Goal: Transaction & Acquisition: Obtain resource

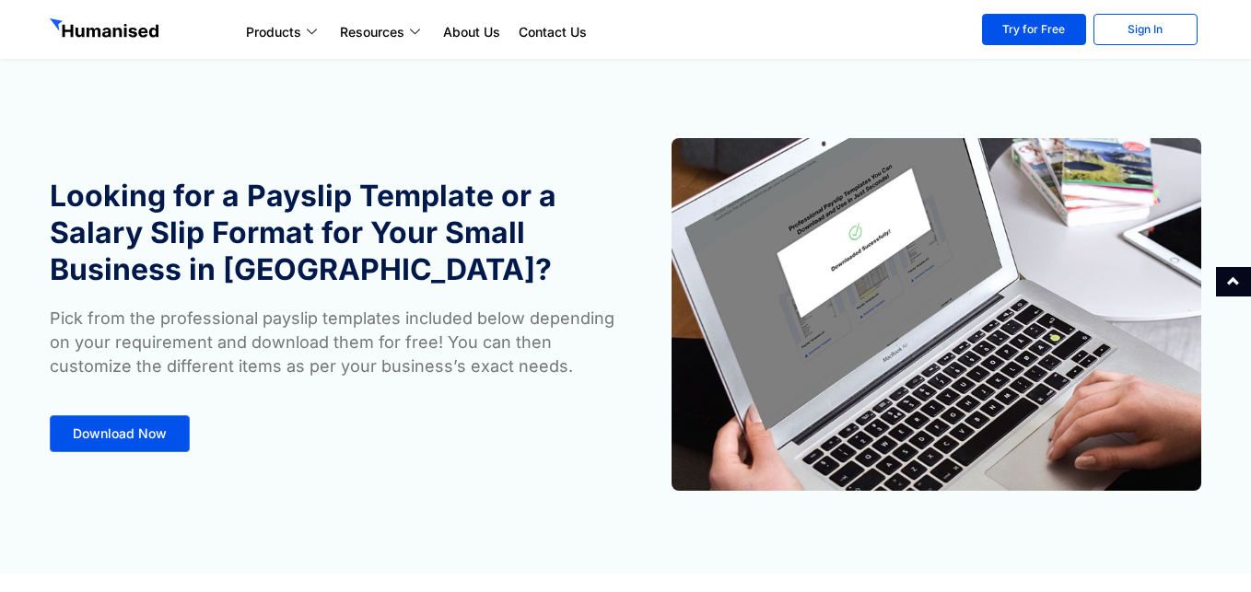
scroll to position [1033, 0]
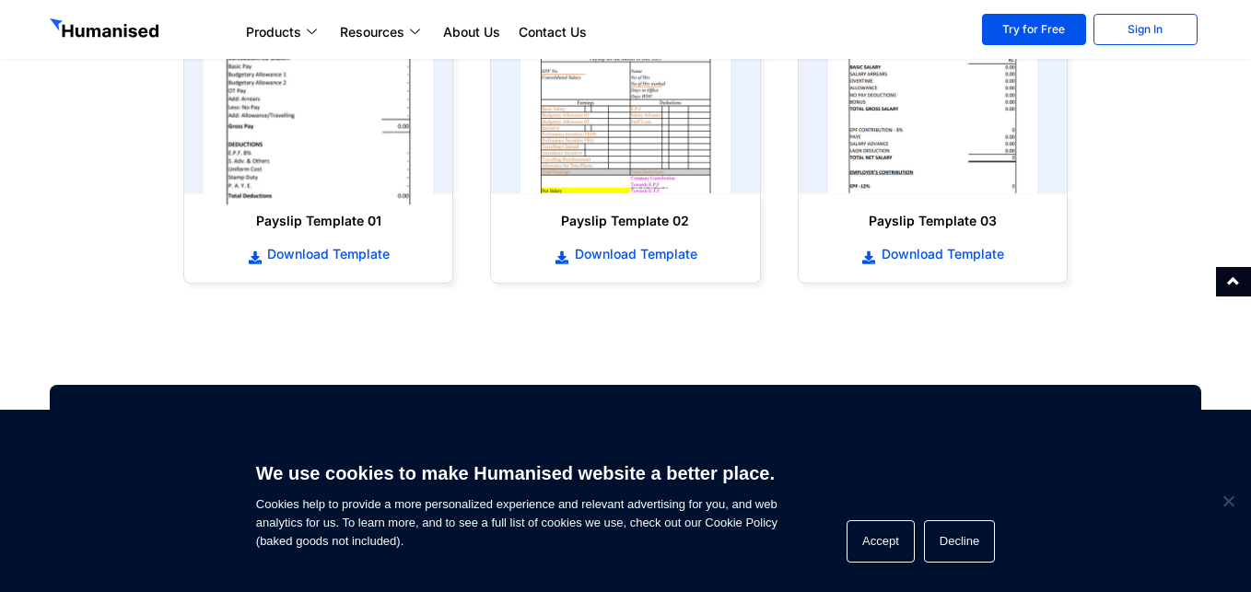
click at [297, 139] on img at bounding box center [319, 78] width 230 height 253
click at [322, 109] on img at bounding box center [319, 78] width 230 height 253
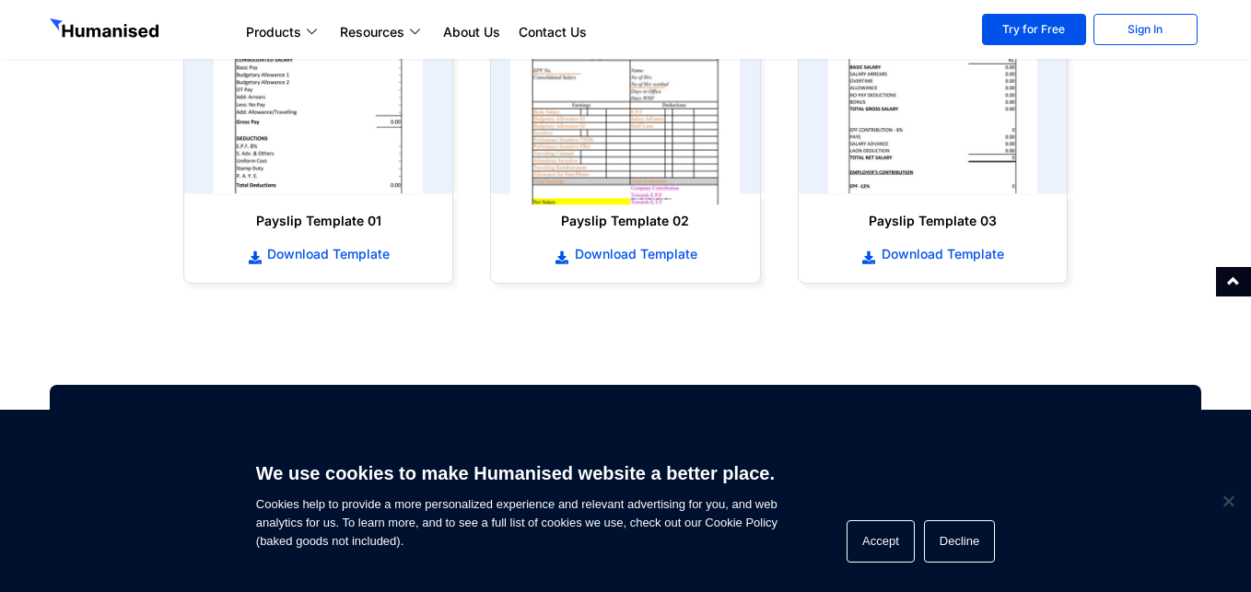
click at [626, 104] on img at bounding box center [625, 78] width 230 height 253
click at [636, 142] on img at bounding box center [625, 78] width 230 height 253
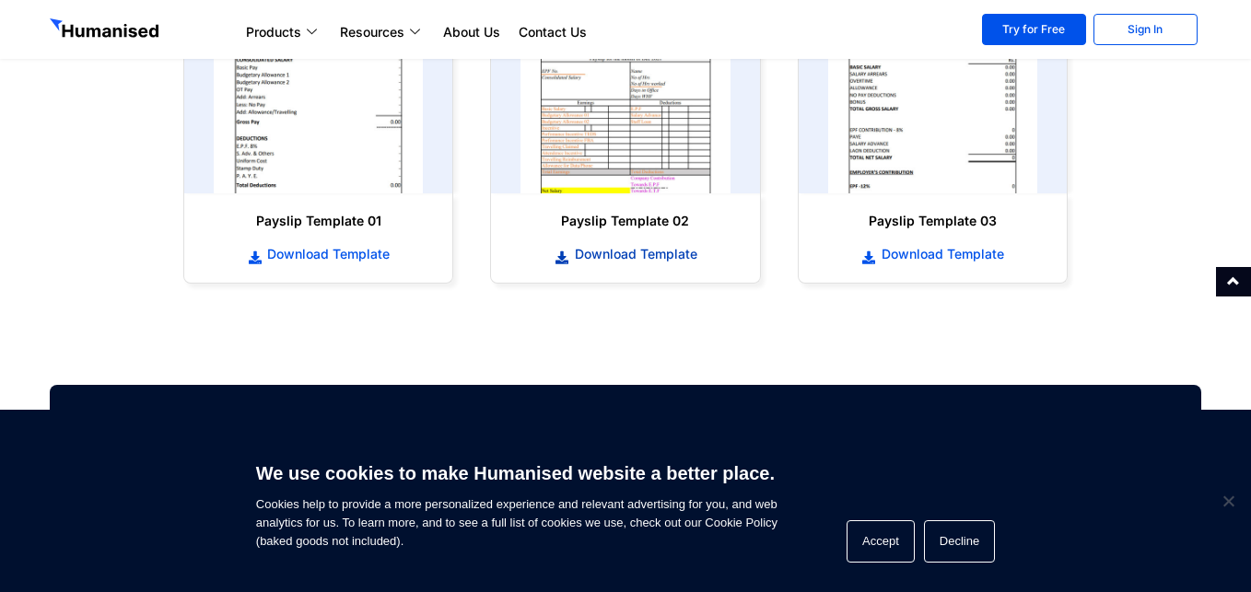
click at [654, 246] on span "Download Template" at bounding box center [633, 254] width 127 height 18
click at [928, 255] on span "Download Template" at bounding box center [940, 254] width 127 height 18
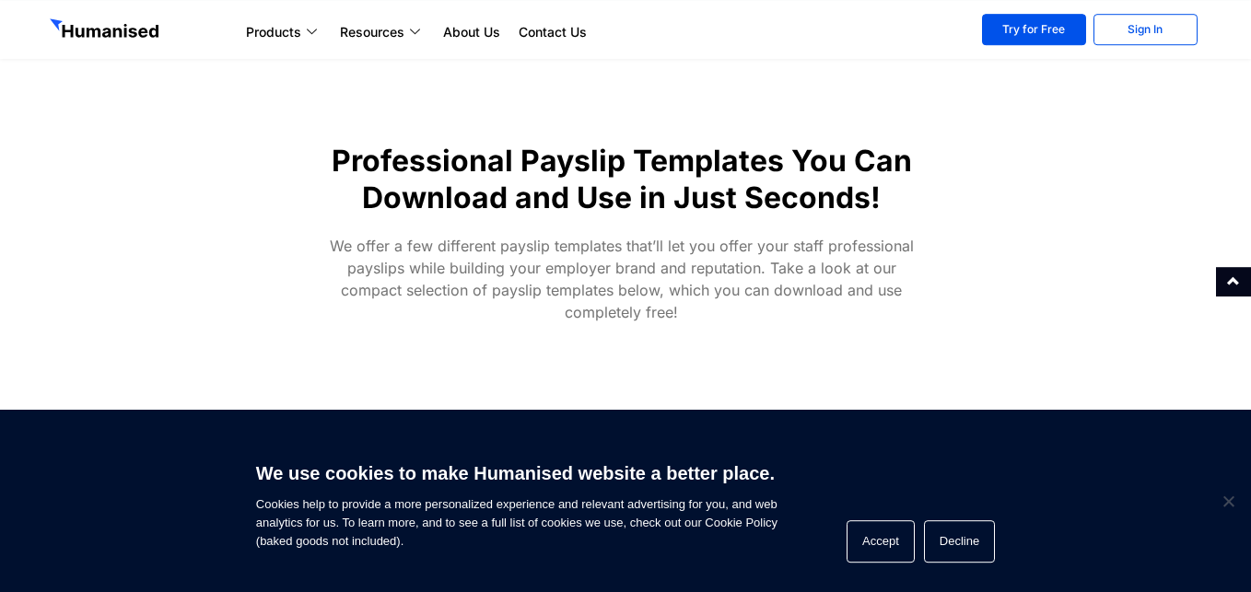
scroll to position [524, 0]
